Goal: Task Accomplishment & Management: Complete application form

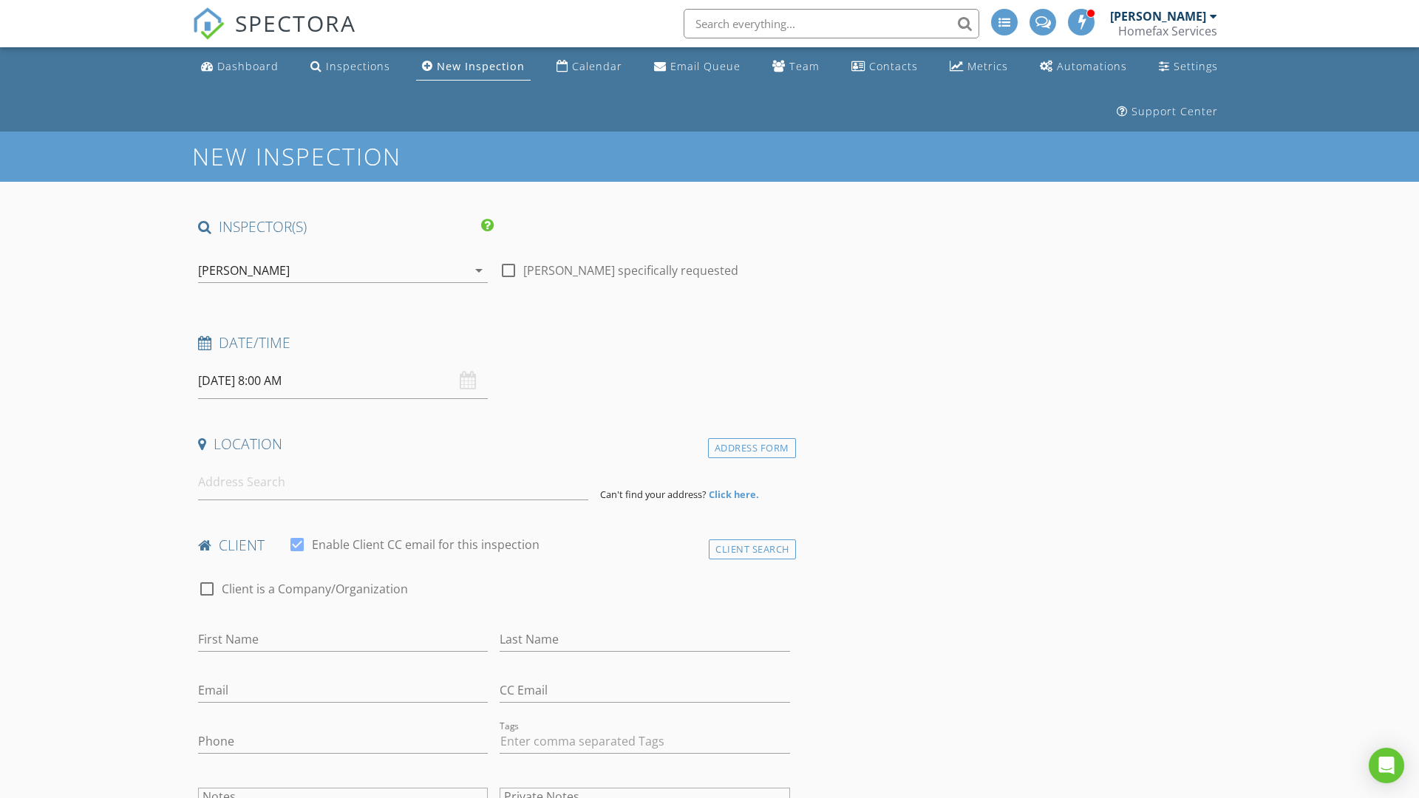
click at [343, 381] on input "08/28/2025 8:00 AM" at bounding box center [343, 381] width 290 height 36
click at [356, 415] on input "2025" at bounding box center [355, 416] width 49 height 20
type input "2025"
click at [243, 633] on input "08" at bounding box center [243, 634] width 91 height 30
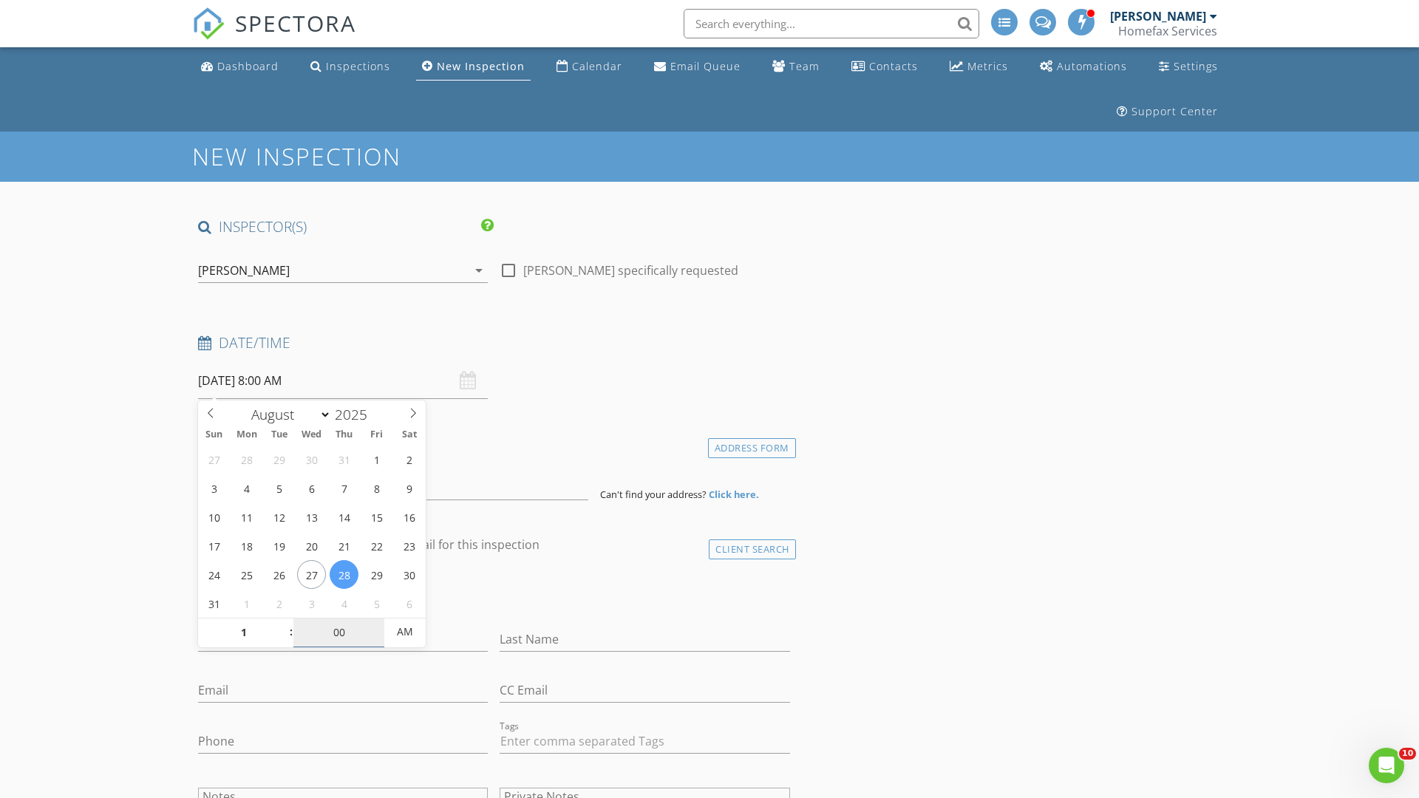
click at [339, 632] on input "00" at bounding box center [338, 633] width 91 height 30
type input "01"
type input "08/28/2025 1:00 AM"
type input "00"
click at [405, 632] on span "AM" at bounding box center [404, 632] width 41 height 30
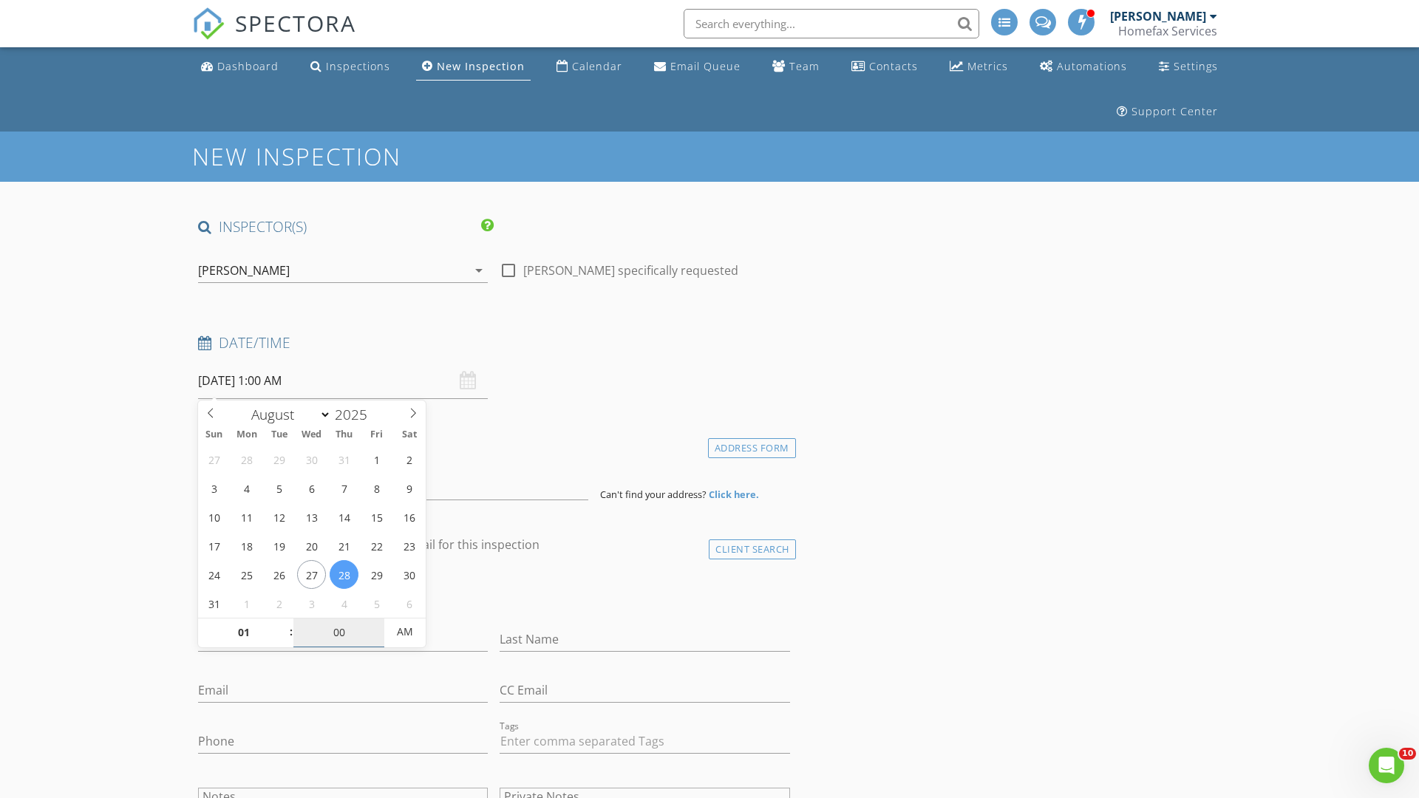
type input "[DATE] 1:00 PM"
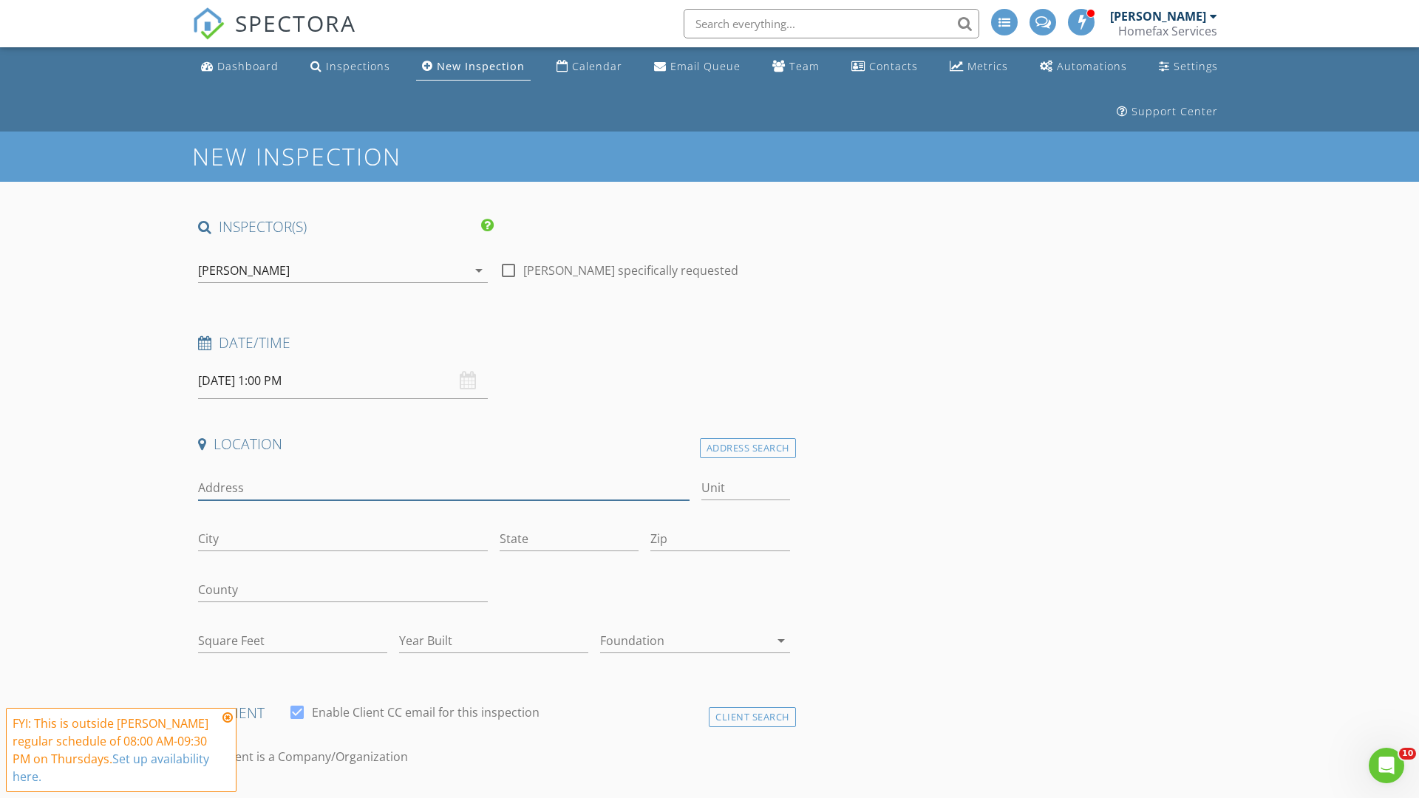
click at [443, 488] on input "Address" at bounding box center [444, 488] width 492 height 24
type input "[STREET_ADDRESS]"
click at [745, 488] on input "Unit" at bounding box center [745, 488] width 89 height 24
click at [343, 539] on input "City" at bounding box center [343, 539] width 290 height 24
type input "[GEOGRAPHIC_DATA]"
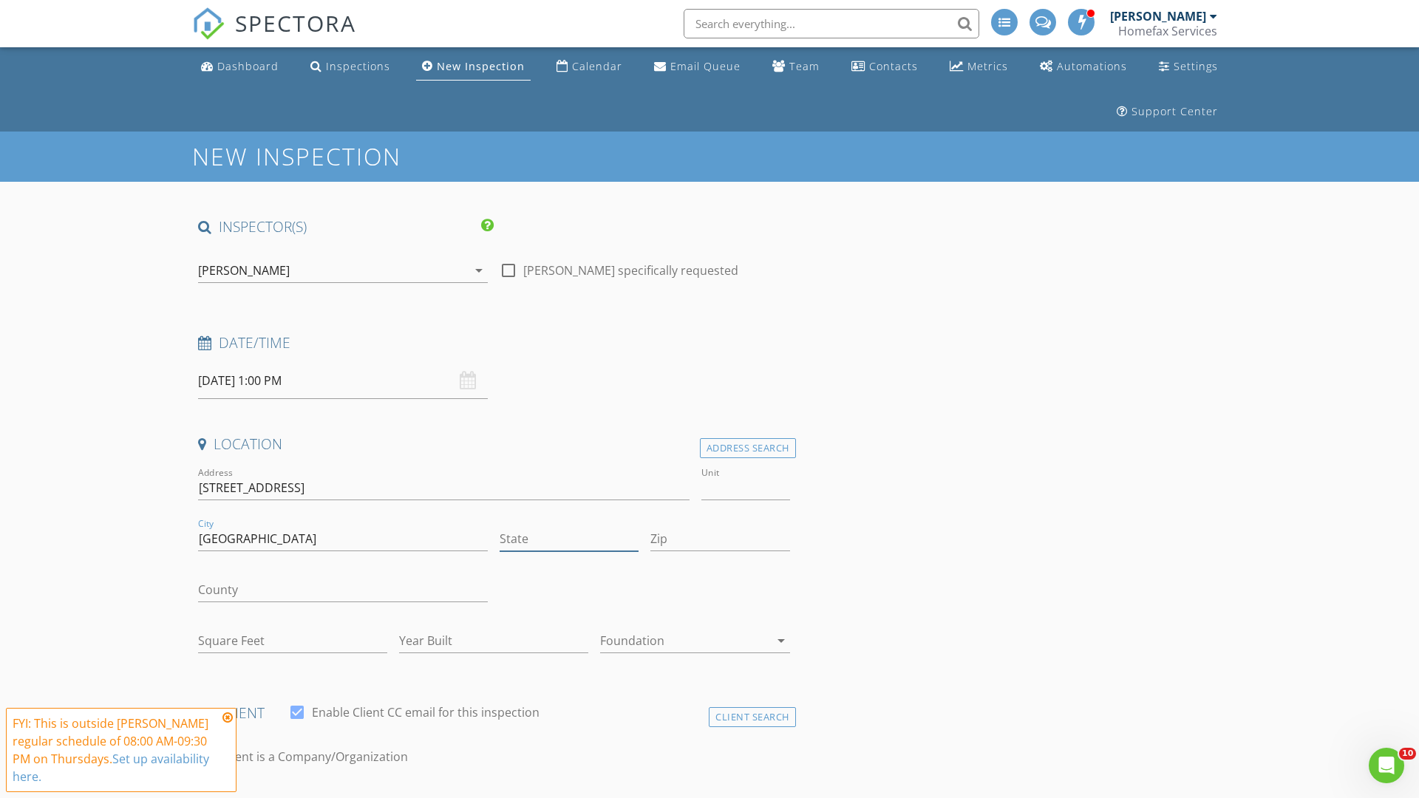
click at [569, 539] on input "State" at bounding box center [569, 539] width 139 height 24
type input "MN"
click at [720, 539] on input "Zip" at bounding box center [719, 539] width 139 height 24
type input "55422"
click at [343, 795] on input "First Name" at bounding box center [343, 807] width 290 height 24
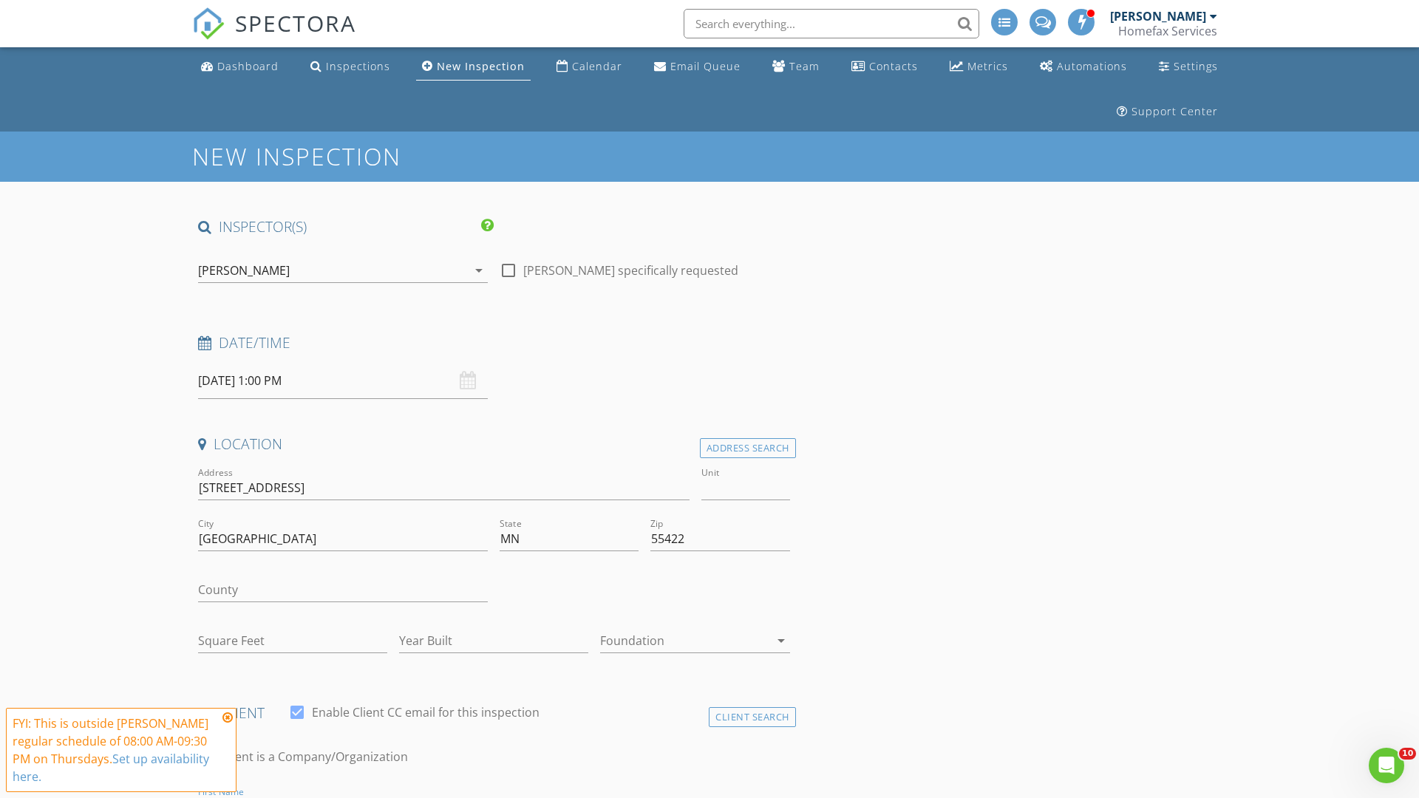
scroll to position [21, 0]
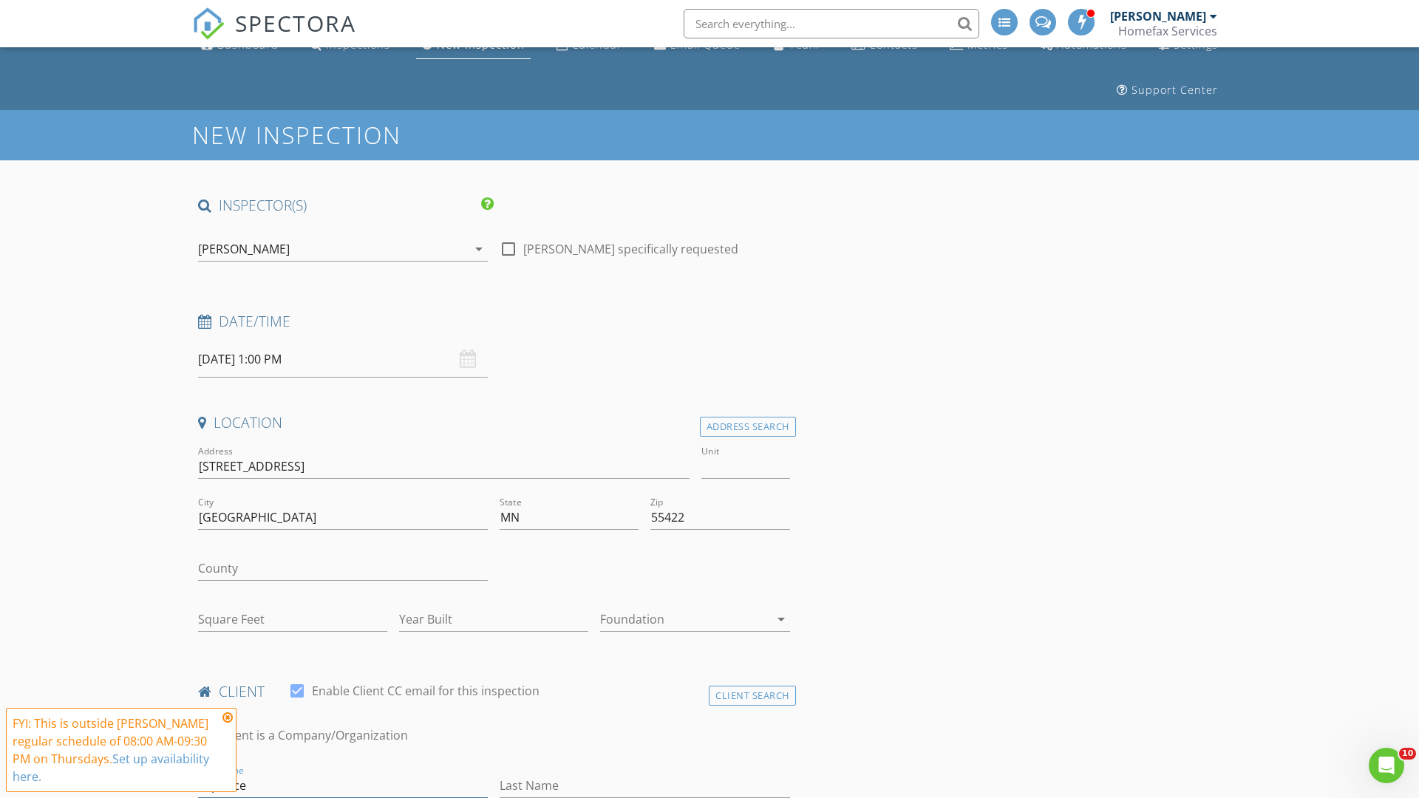
type input "capreice"
click at [644, 786] on input "Last Name" at bounding box center [645, 786] width 290 height 24
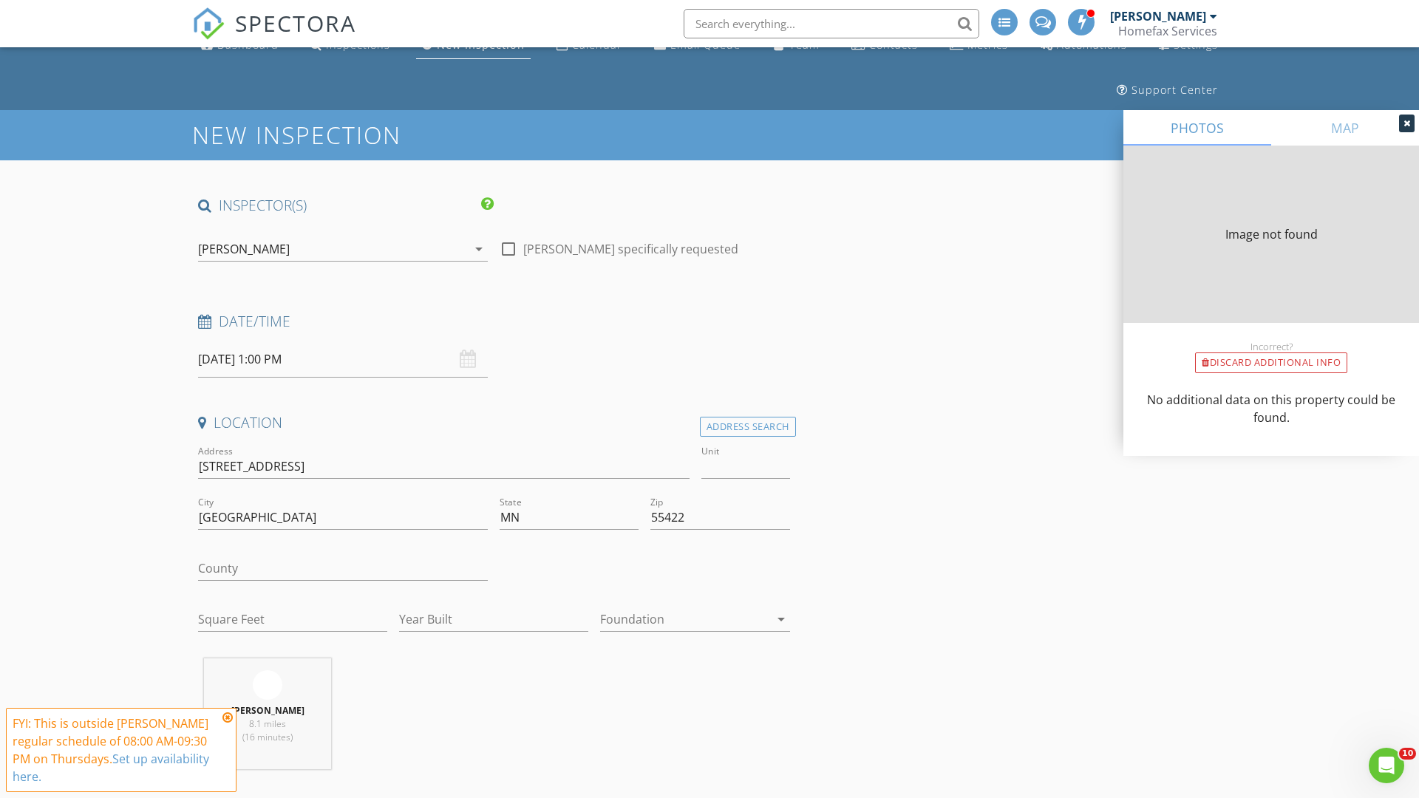
type input "ogr"
type input "1008"
type input "1954"
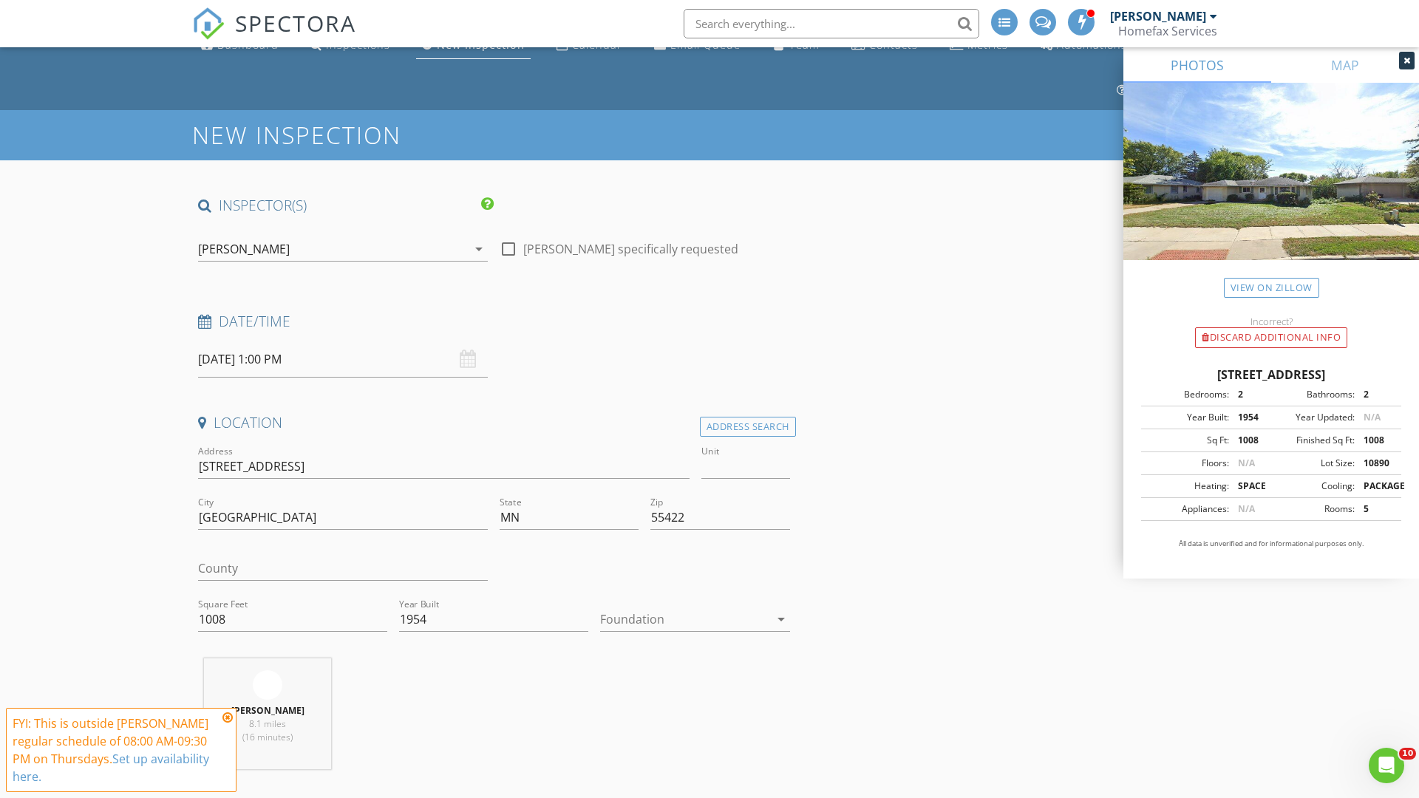
scroll to position [152, 0]
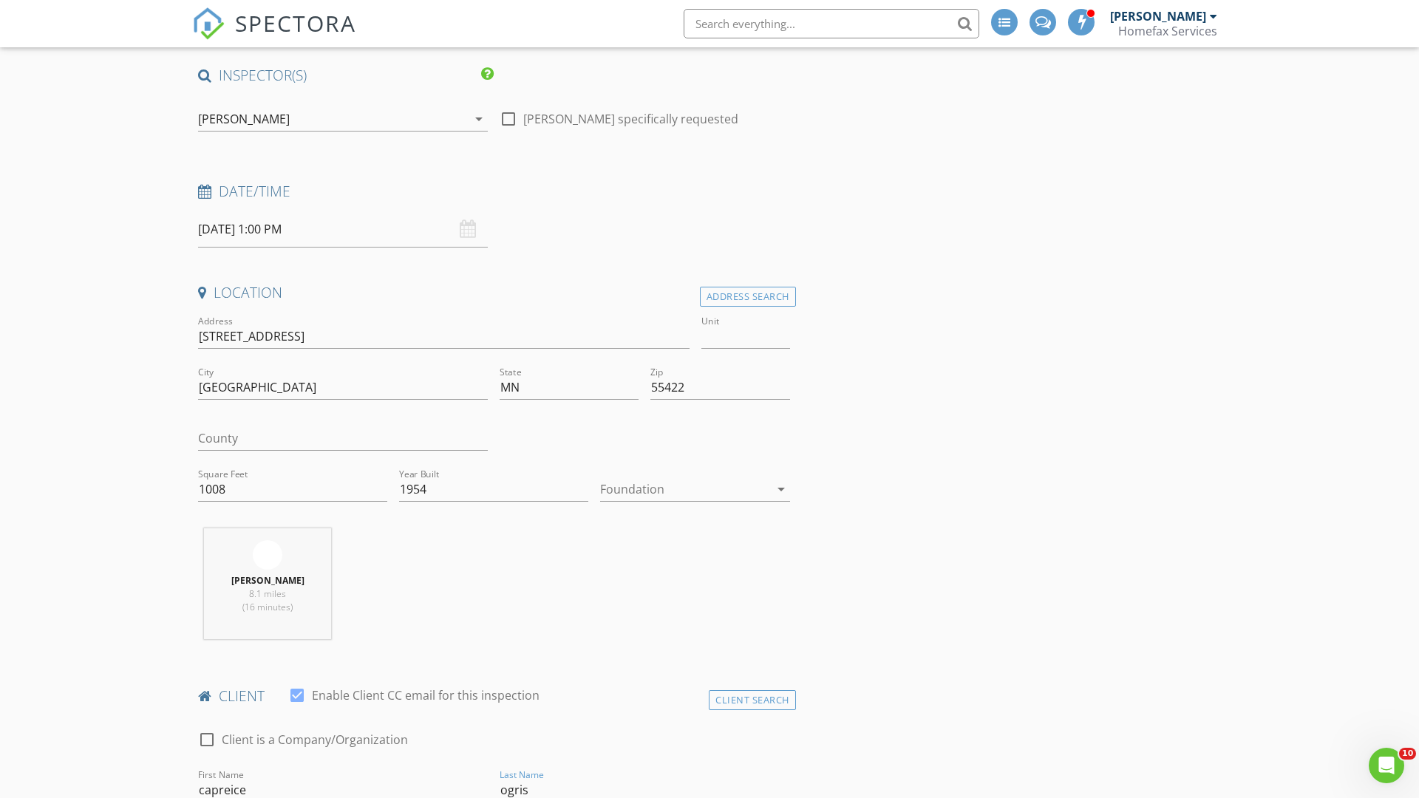
type input "ogris"
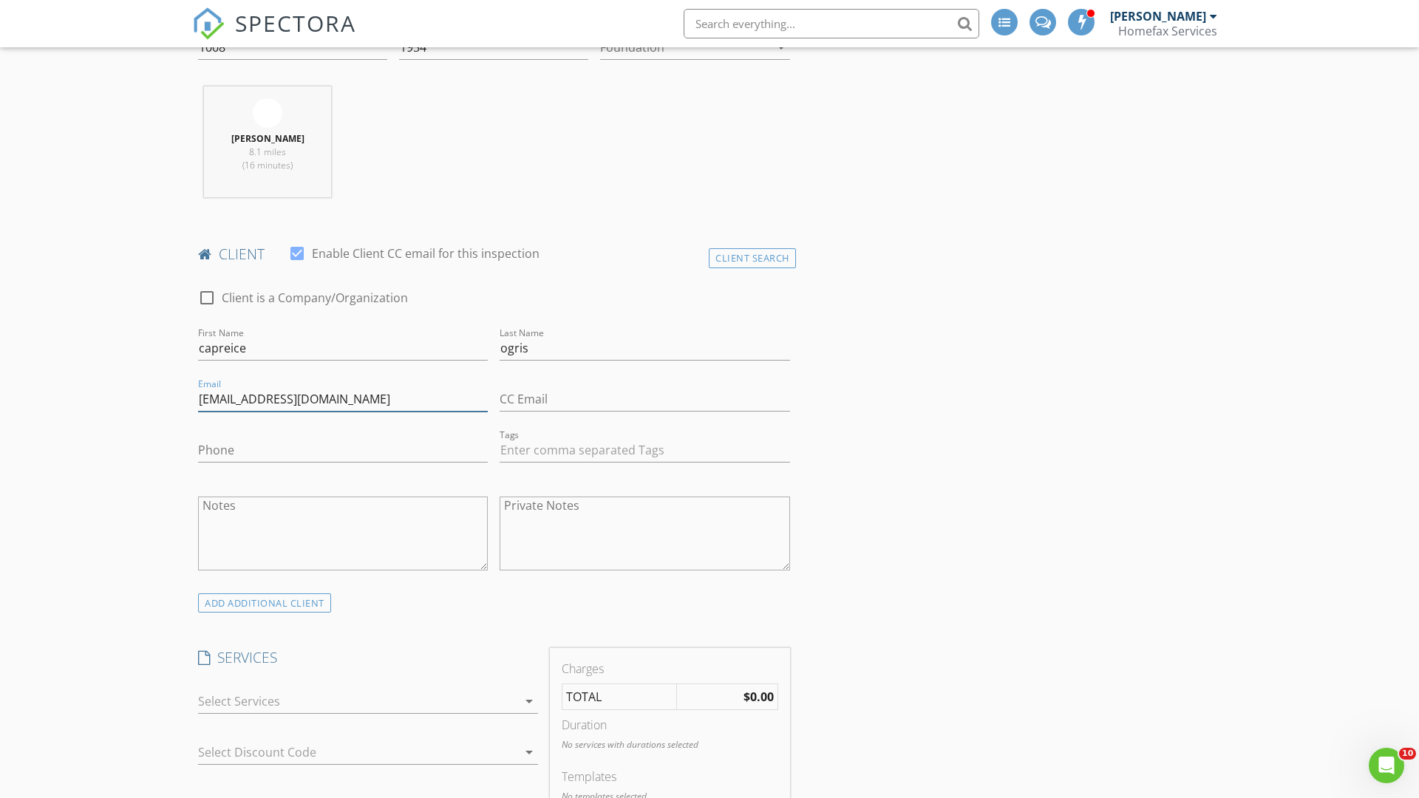
type input "[EMAIL_ADDRESS][DOMAIN_NAME]"
click at [343, 450] on input "Phone" at bounding box center [343, 450] width 290 height 24
type input "[PHONE_NUMBER]"
click at [358, 701] on div at bounding box center [357, 702] width 319 height 24
click at [384, 707] on div "General Home Inspection" at bounding box center [384, 708] width 284 height 30
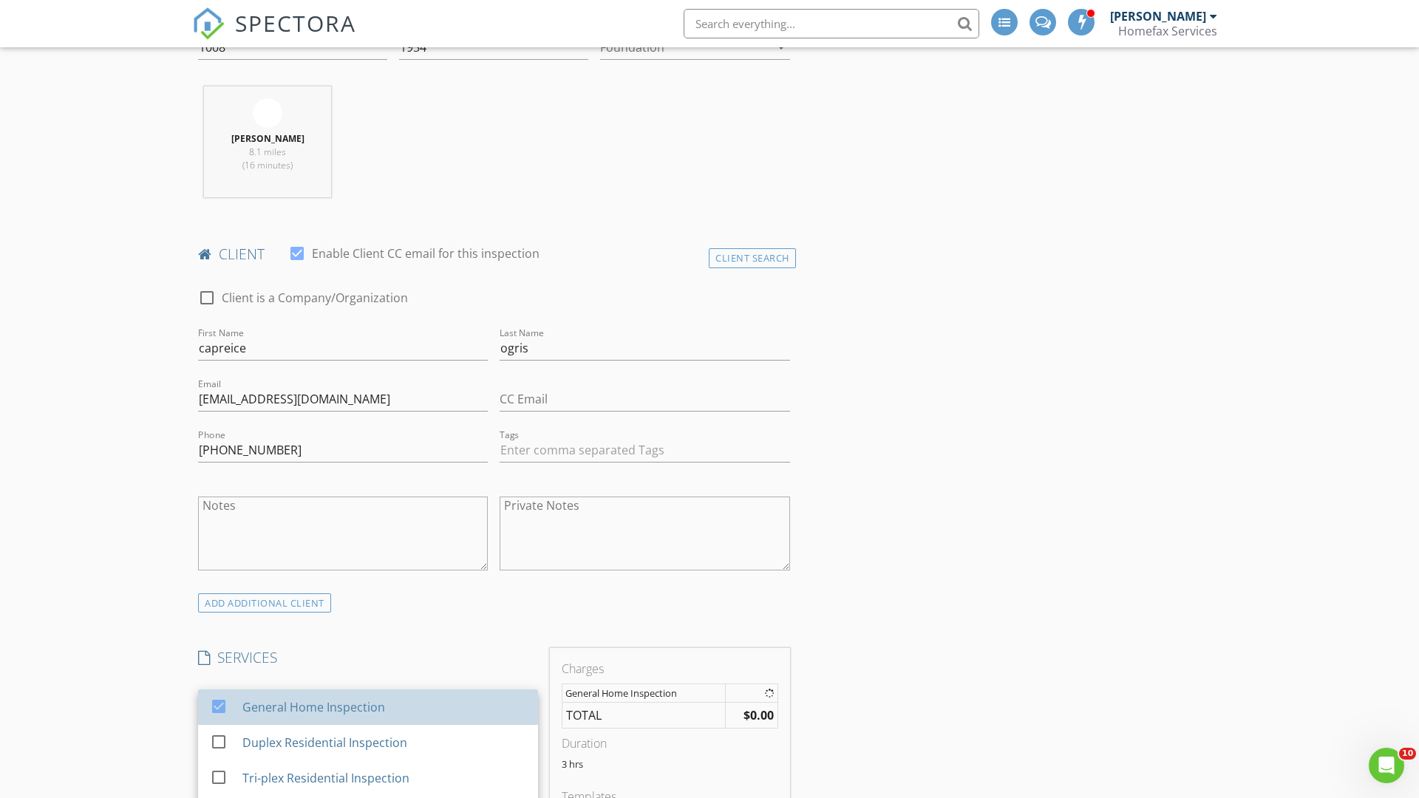
checkbox input "false"
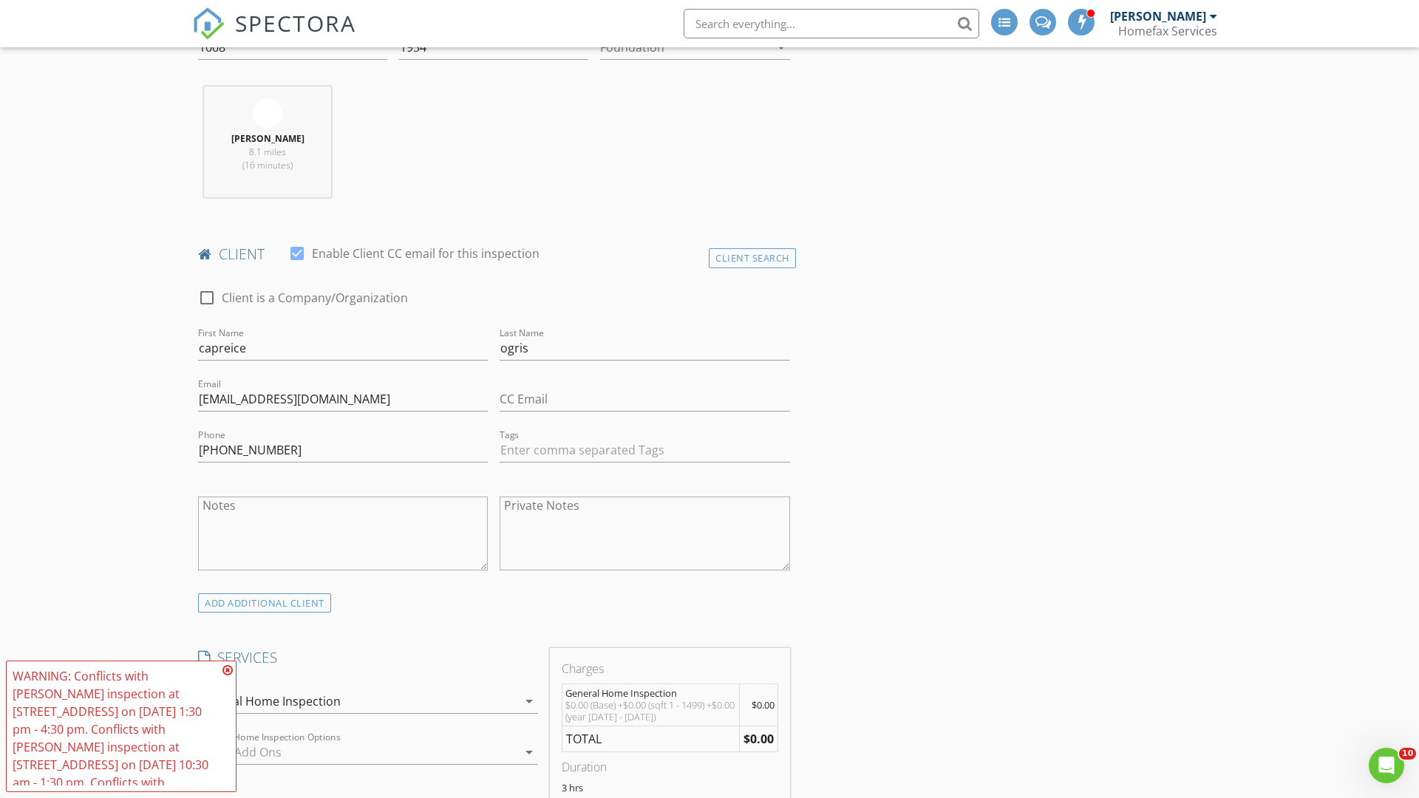
scroll to position [1525, 0]
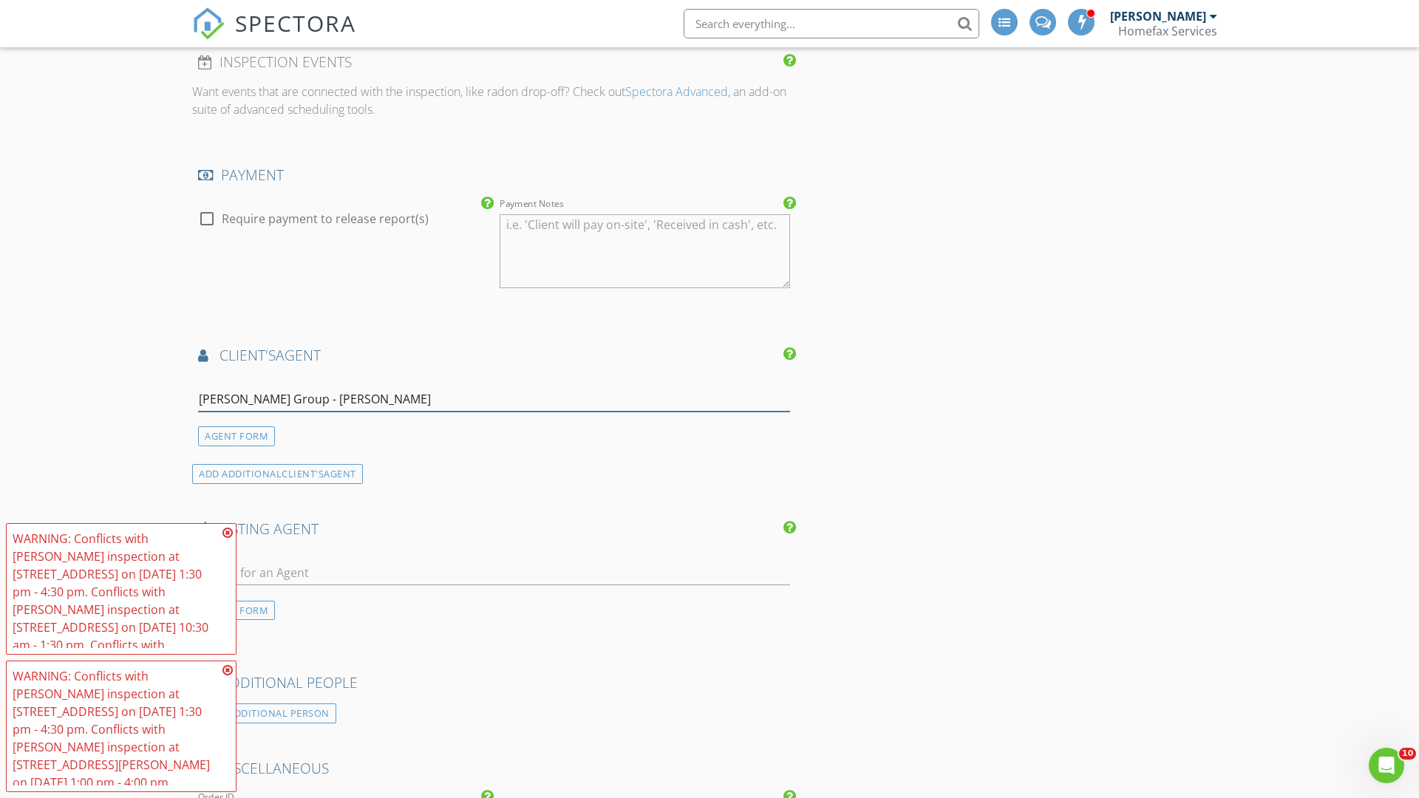
type input "Kirwin Group - Dave*"
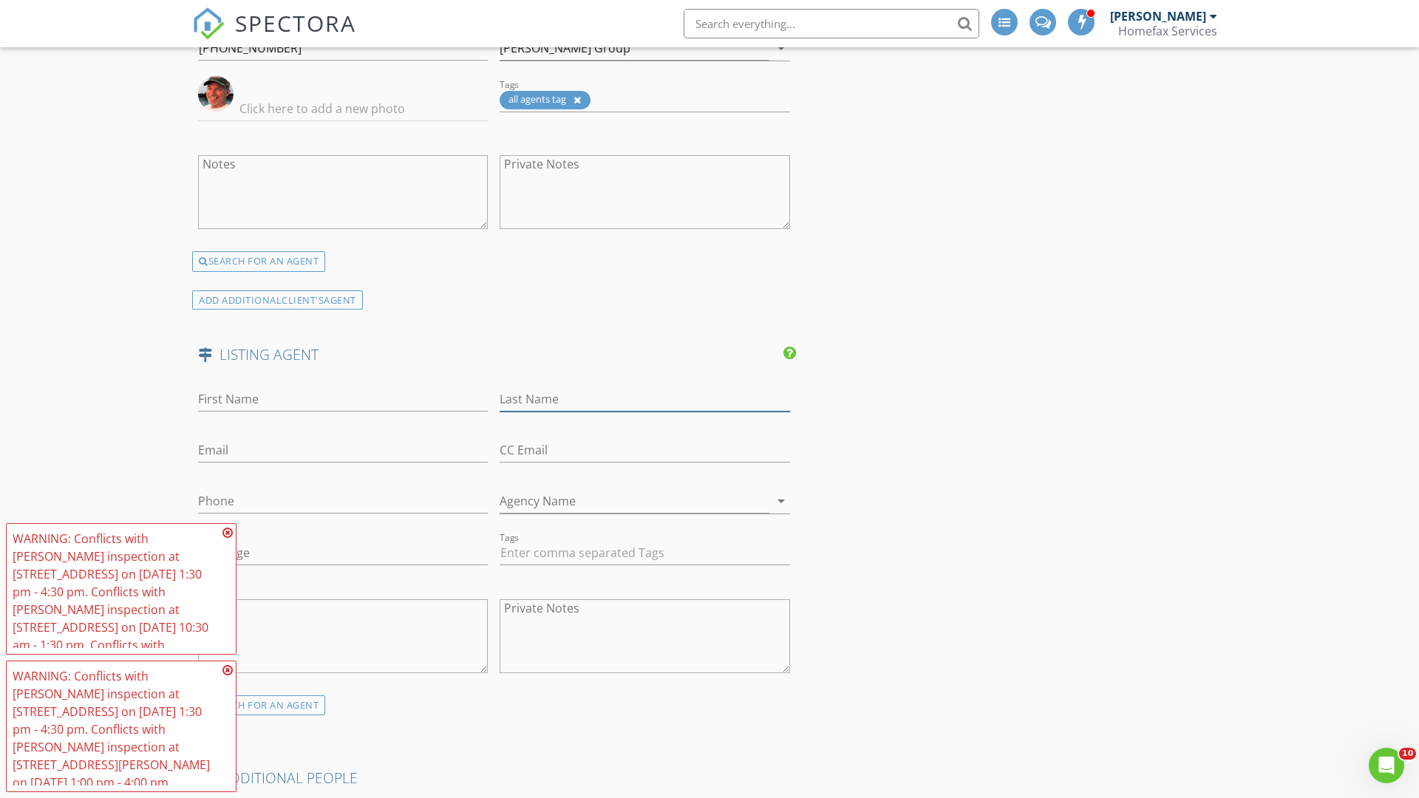
click at [644, 399] on input "Last Name" at bounding box center [645, 399] width 290 height 24
click at [343, 450] on input "text" at bounding box center [343, 450] width 290 height 24
click at [343, 501] on input "text" at bounding box center [343, 501] width 290 height 24
